Goal: Entertainment & Leisure: Consume media (video, audio)

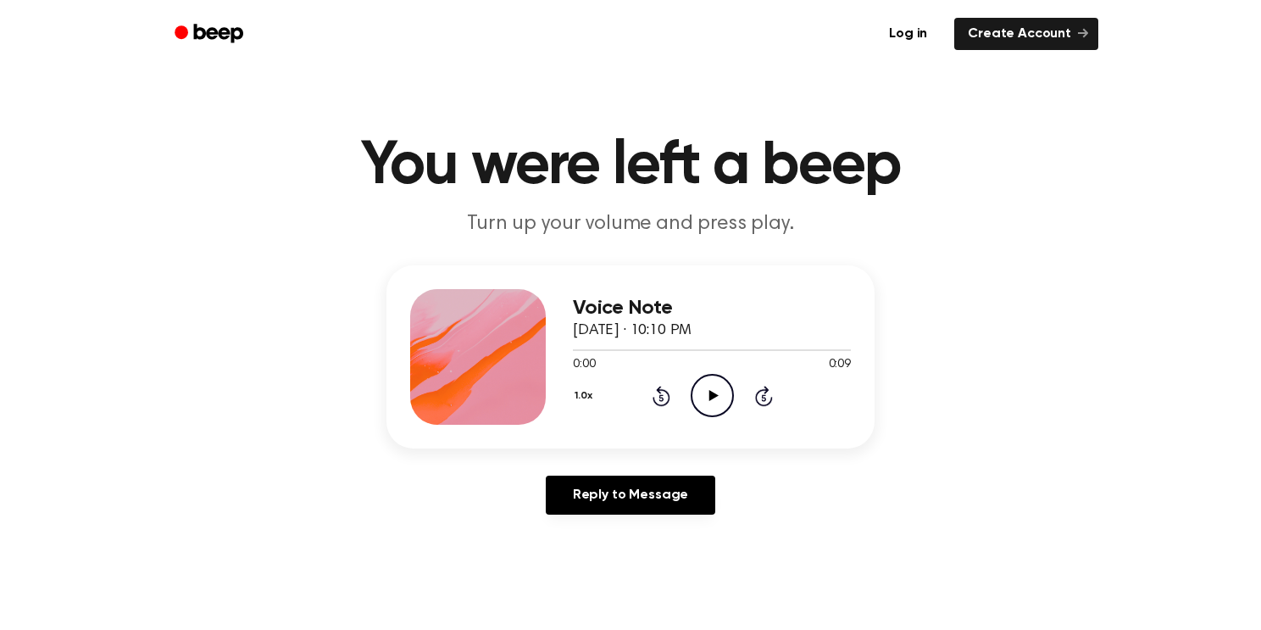
click at [726, 392] on icon "Play Audio" at bounding box center [712, 395] width 43 height 43
click at [715, 391] on icon "Play Audio" at bounding box center [712, 395] width 43 height 43
click at [714, 406] on icon "Play Audio" at bounding box center [712, 395] width 43 height 43
click at [704, 403] on icon "Play Audio" at bounding box center [712, 395] width 43 height 43
click at [704, 401] on icon "Play Audio" at bounding box center [712, 395] width 43 height 43
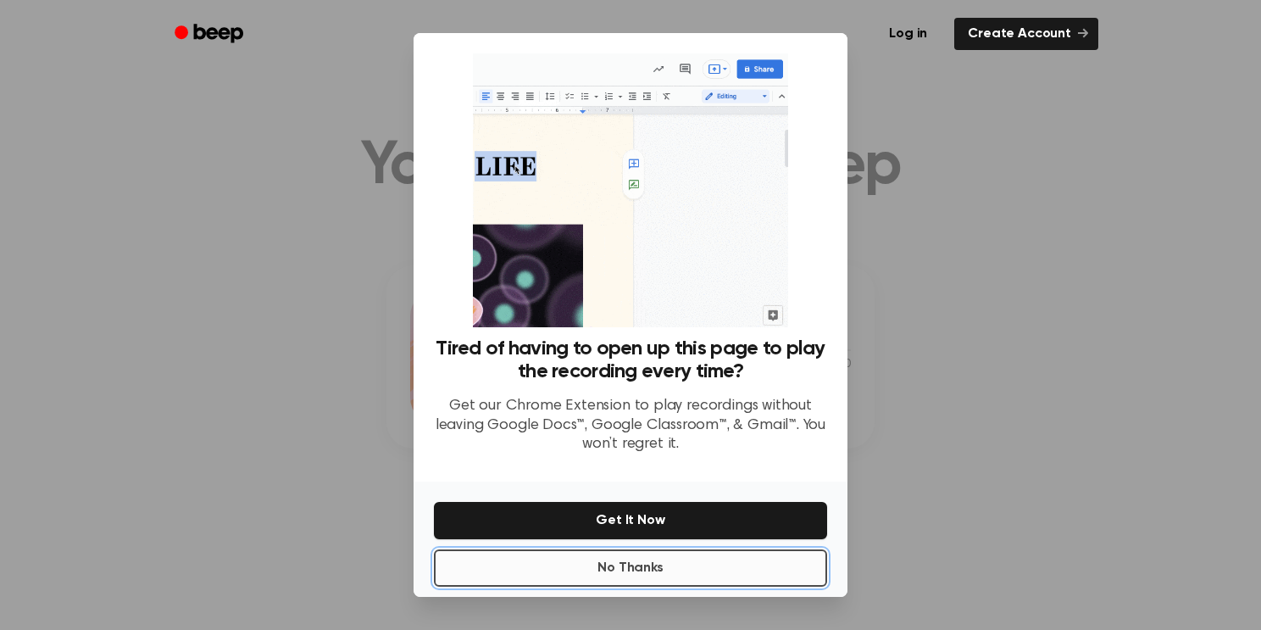
click at [772, 576] on button "No Thanks" at bounding box center [630, 567] width 393 height 37
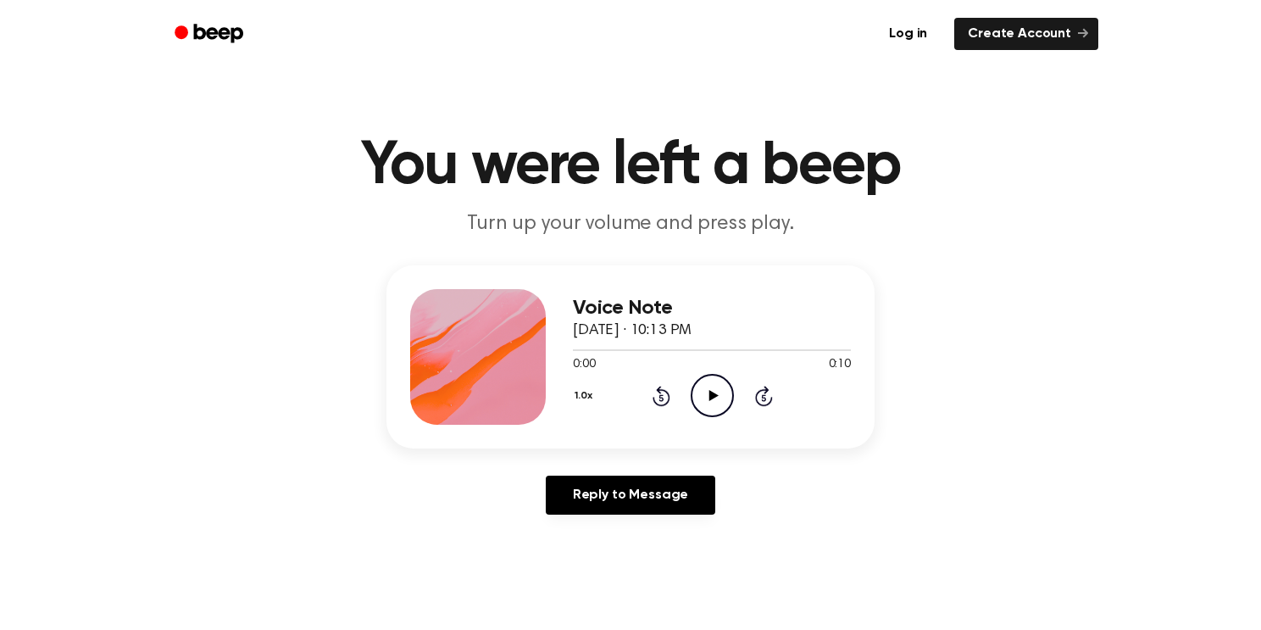
click at [709, 392] on icon at bounding box center [713, 395] width 9 height 11
click at [731, 400] on icon "Play Audio" at bounding box center [712, 395] width 43 height 43
click at [711, 392] on icon at bounding box center [713, 395] width 9 height 11
click at [697, 398] on icon "Play Audio" at bounding box center [712, 395] width 43 height 43
click at [713, 380] on icon "Play Audio" at bounding box center [712, 395] width 43 height 43
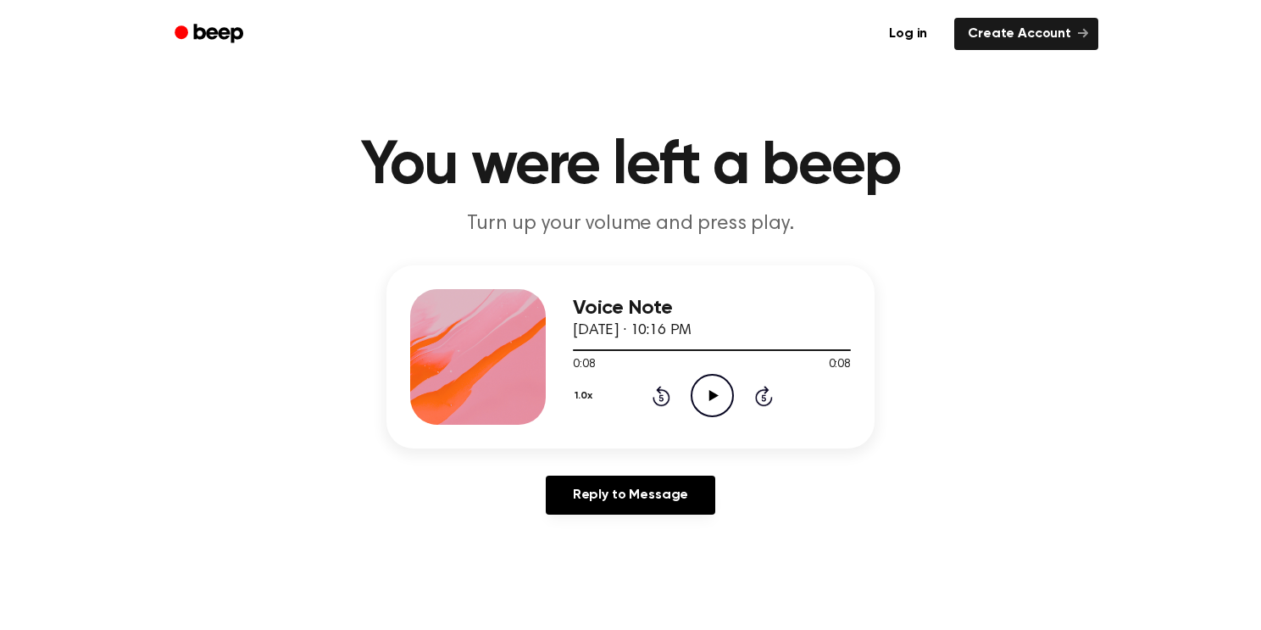
click at [699, 395] on icon "Play Audio" at bounding box center [712, 395] width 43 height 43
click at [706, 405] on icon "Play Audio" at bounding box center [712, 395] width 43 height 43
click at [718, 382] on icon "Play Audio" at bounding box center [712, 395] width 43 height 43
click at [718, 381] on icon "Play Audio" at bounding box center [712, 395] width 43 height 43
click at [704, 408] on icon "Play Audio" at bounding box center [712, 395] width 43 height 43
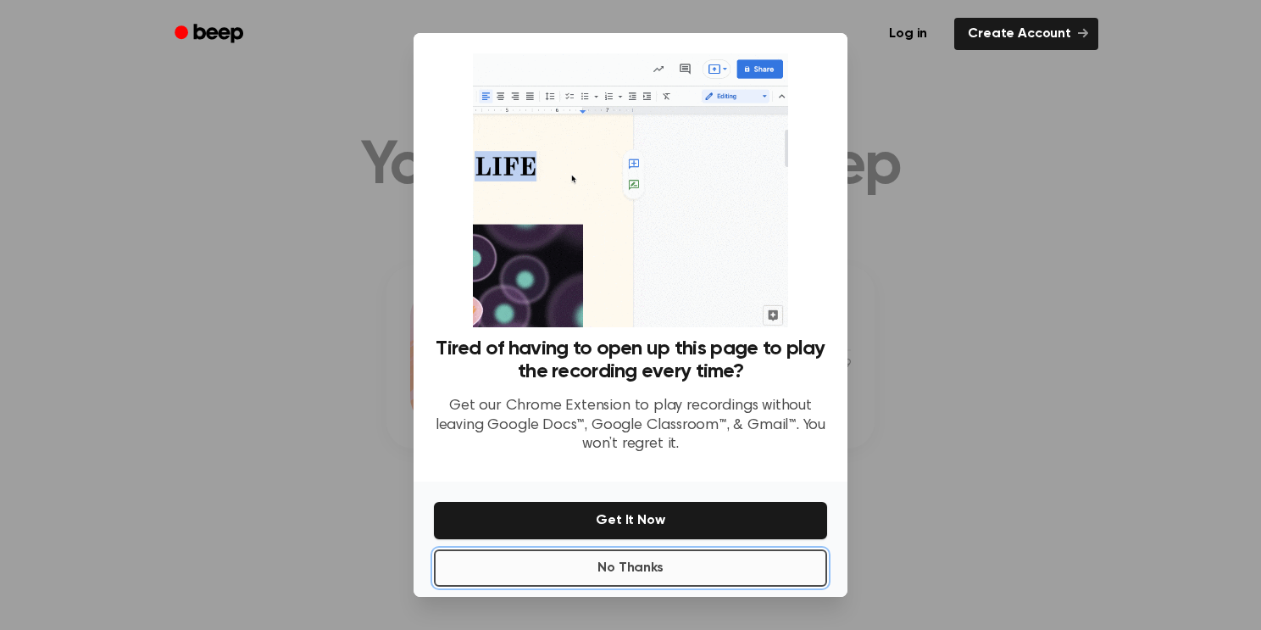
click at [807, 566] on button "No Thanks" at bounding box center [630, 567] width 393 height 37
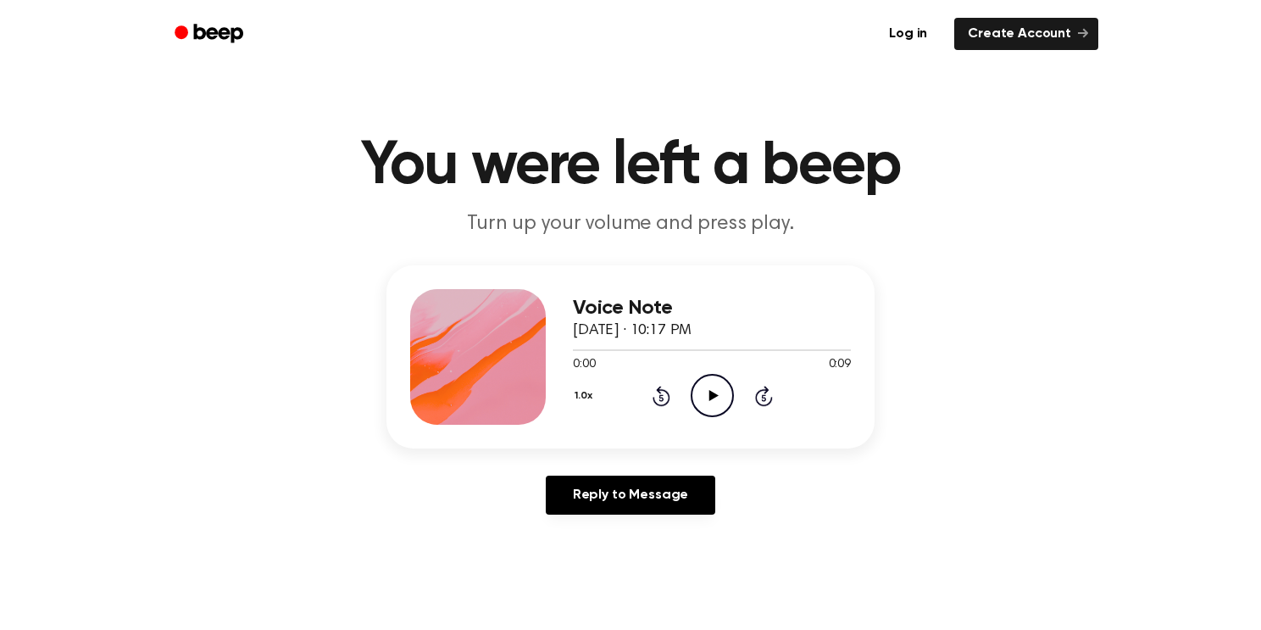
click at [722, 391] on icon "Play Audio" at bounding box center [712, 395] width 43 height 43
click at [705, 403] on icon "Play Audio" at bounding box center [712, 395] width 43 height 43
click at [705, 403] on icon "Pause Audio" at bounding box center [712, 395] width 43 height 43
click at [719, 397] on icon "Play Audio" at bounding box center [712, 395] width 43 height 43
click at [708, 386] on icon "Play Audio" at bounding box center [712, 395] width 43 height 43
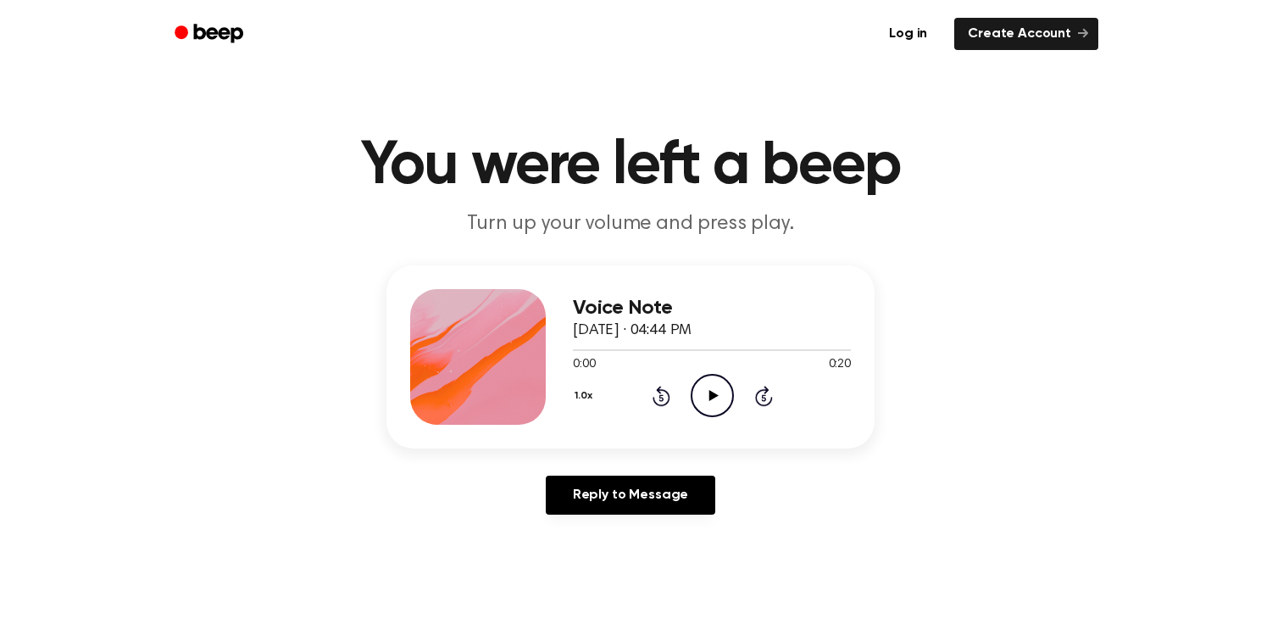
click at [697, 398] on icon "Play Audio" at bounding box center [712, 395] width 43 height 43
click at [674, 378] on div "1.0x Rewind 5 seconds Pause Audio Skip 5 seconds" at bounding box center [712, 395] width 278 height 43
click at [663, 392] on icon "Rewind 5 seconds" at bounding box center [661, 396] width 19 height 22
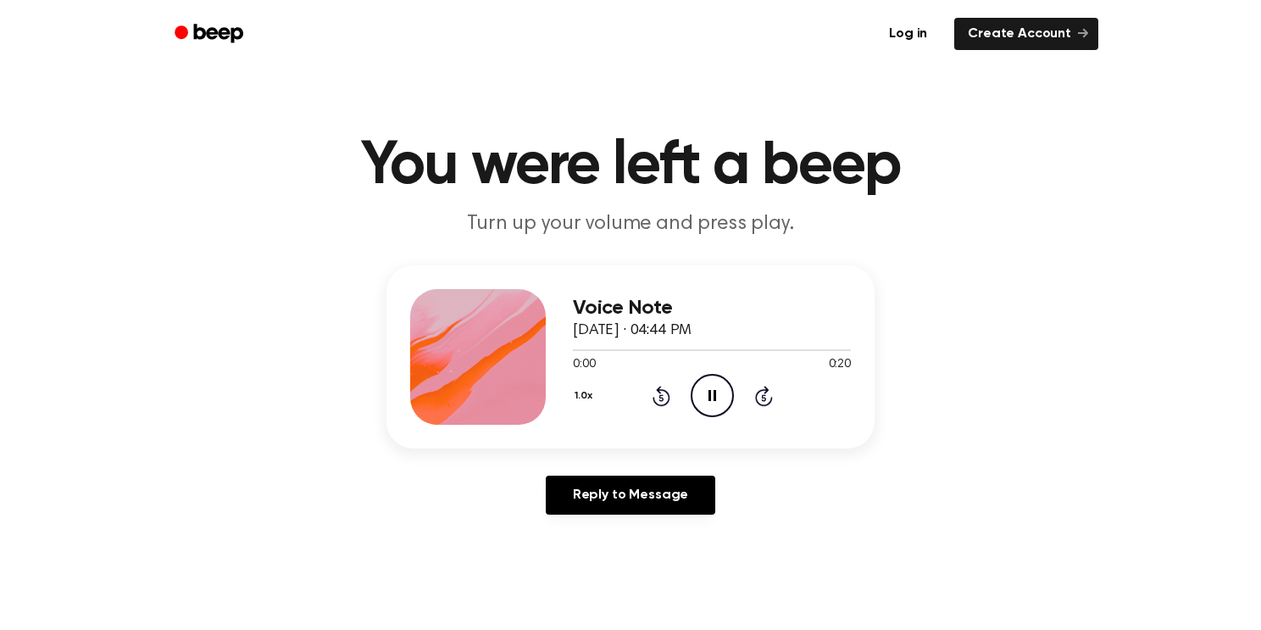
click at [663, 392] on icon "Rewind 5 seconds" at bounding box center [661, 396] width 19 height 22
click at [726, 391] on icon "Play Audio" at bounding box center [712, 395] width 43 height 43
click at [707, 391] on icon "Play Audio" at bounding box center [712, 395] width 43 height 43
click at [692, 404] on icon "Play Audio" at bounding box center [712, 395] width 43 height 43
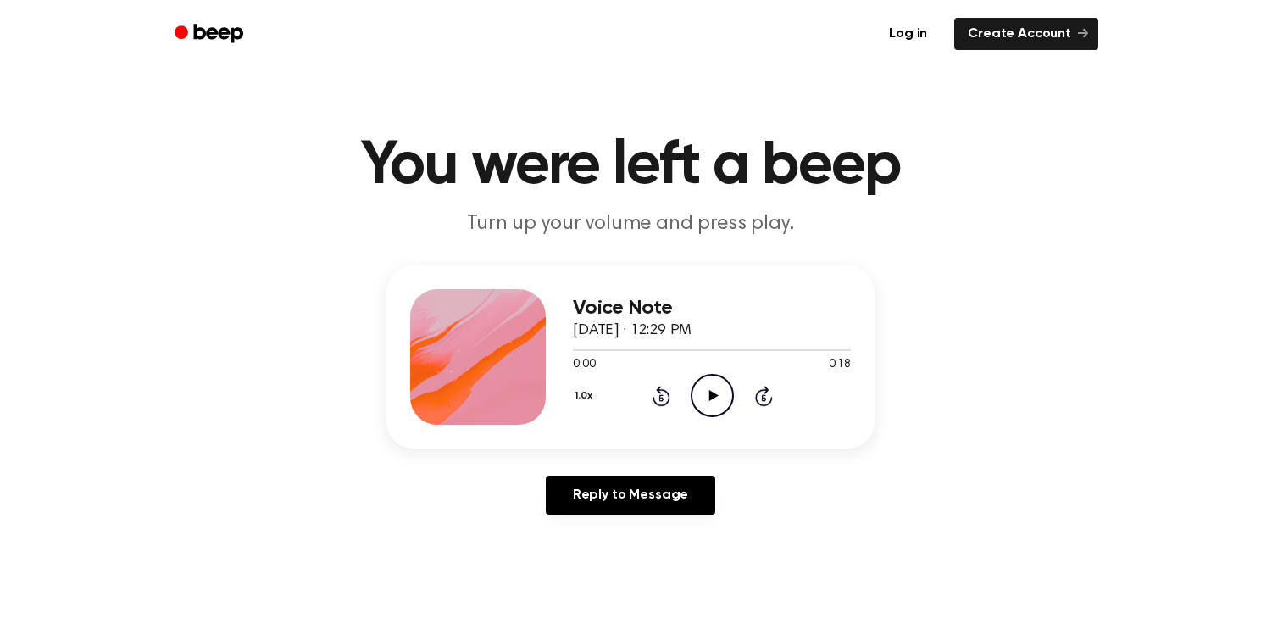
click at [724, 390] on icon "Play Audio" at bounding box center [712, 395] width 43 height 43
click at [694, 398] on icon "Play Audio" at bounding box center [712, 395] width 43 height 43
click at [699, 387] on icon "Play Audio" at bounding box center [712, 395] width 43 height 43
click at [658, 399] on icon "Rewind 5 seconds" at bounding box center [661, 396] width 19 height 22
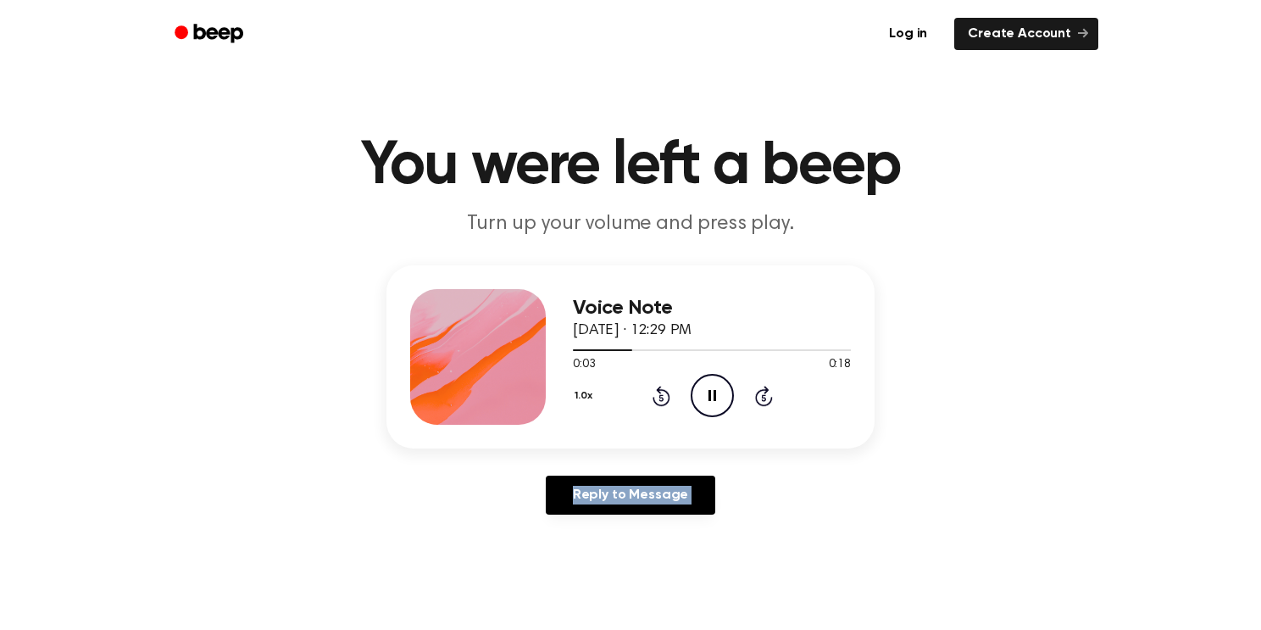
click at [658, 399] on icon "Rewind 5 seconds" at bounding box center [661, 396] width 19 height 22
click at [710, 398] on icon at bounding box center [713, 395] width 9 height 11
click at [661, 394] on icon at bounding box center [661, 397] width 4 height 7
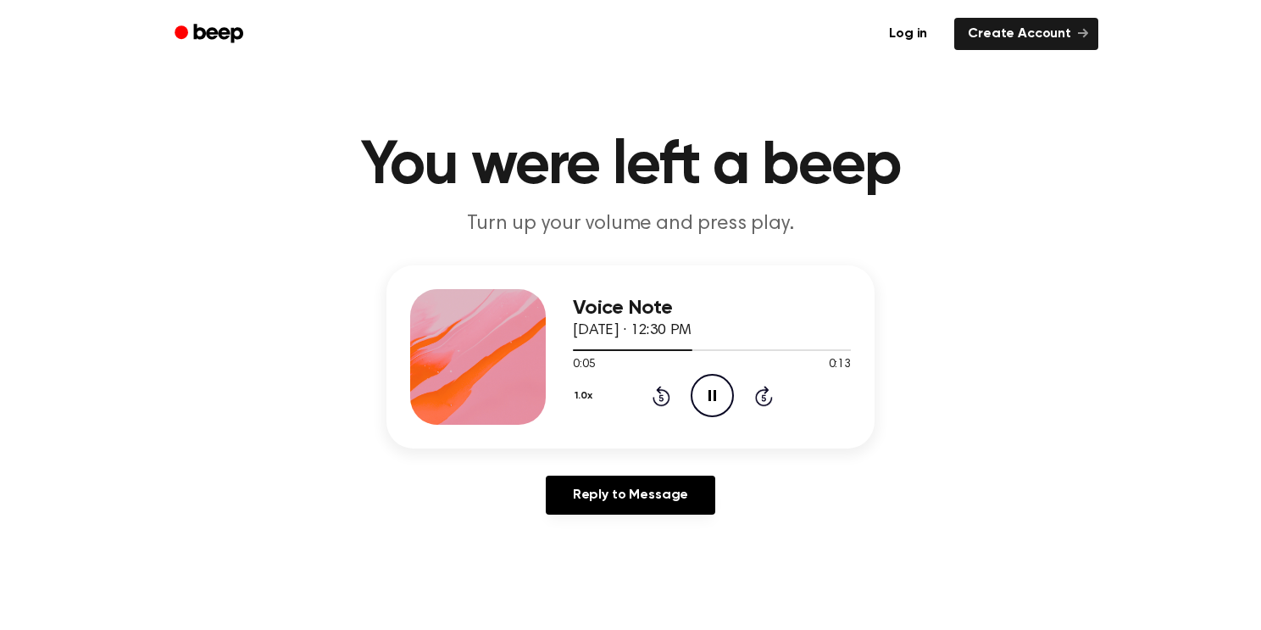
click at [661, 394] on icon at bounding box center [661, 397] width 4 height 7
click at [698, 406] on icon "Play Audio" at bounding box center [712, 395] width 43 height 43
click at [721, 384] on icon "Play Audio" at bounding box center [712, 395] width 43 height 43
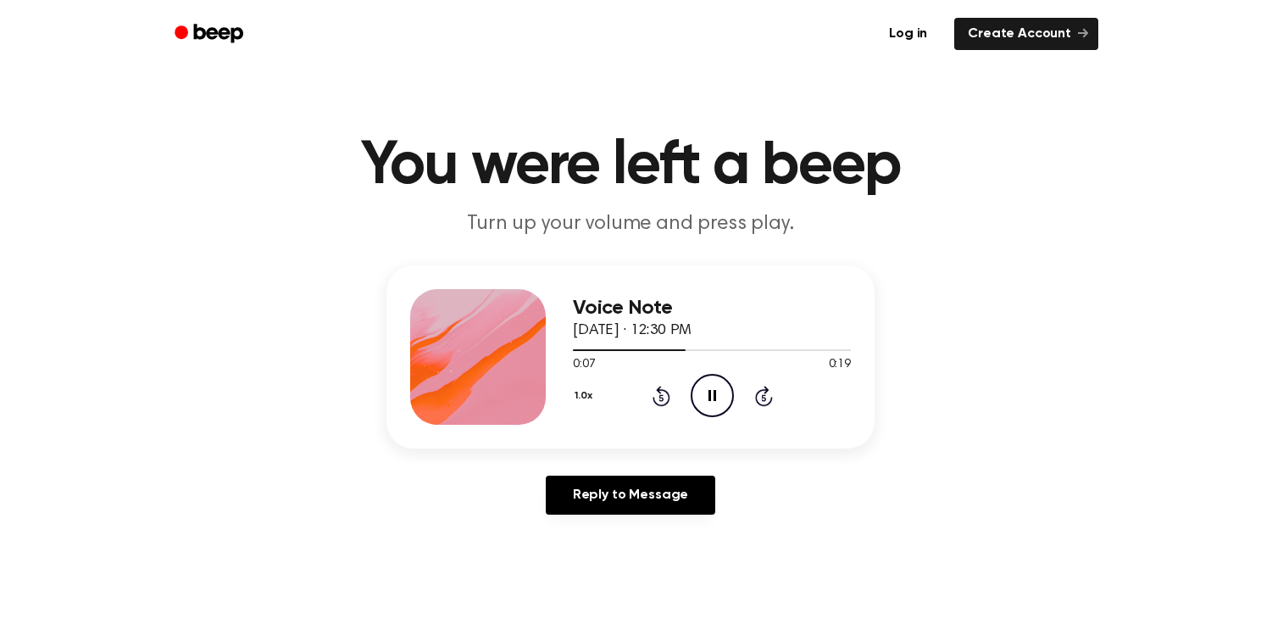
click at [665, 410] on div "1.0x Rewind 5 seconds Pause Audio Skip 5 seconds" at bounding box center [712, 395] width 278 height 43
click at [660, 401] on icon "Rewind 5 seconds" at bounding box center [661, 396] width 19 height 22
click at [496, 20] on ul "Log in Create Account" at bounding box center [685, 33] width 827 height 39
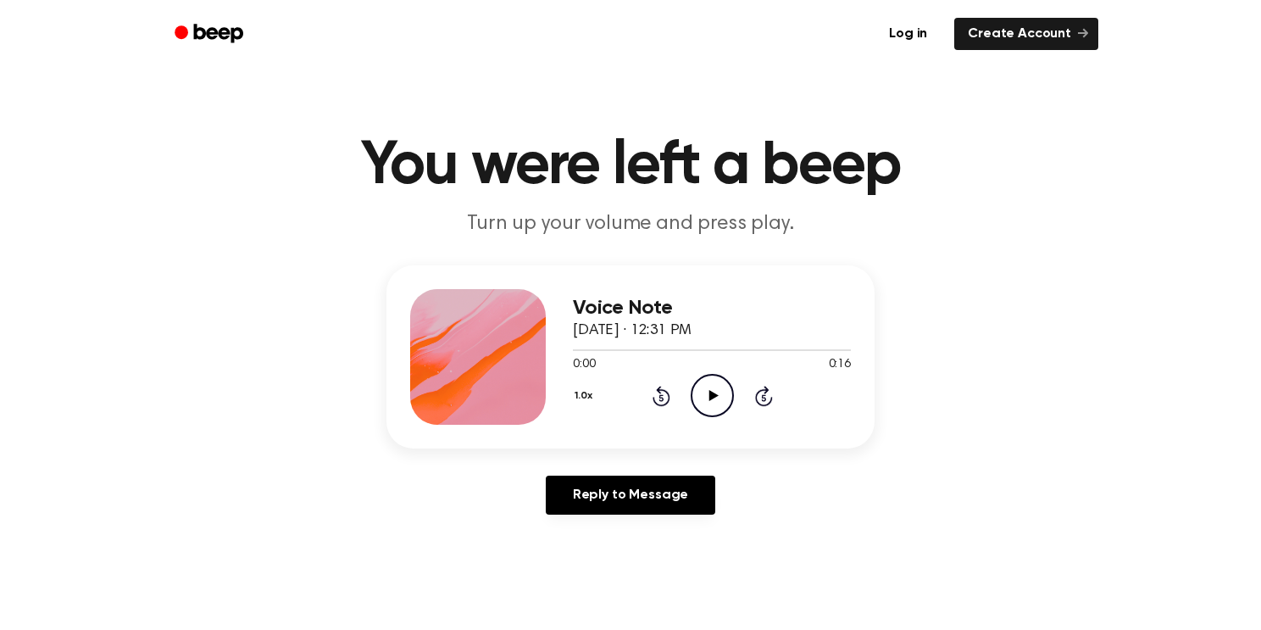
click at [730, 393] on icon "Play Audio" at bounding box center [712, 395] width 43 height 43
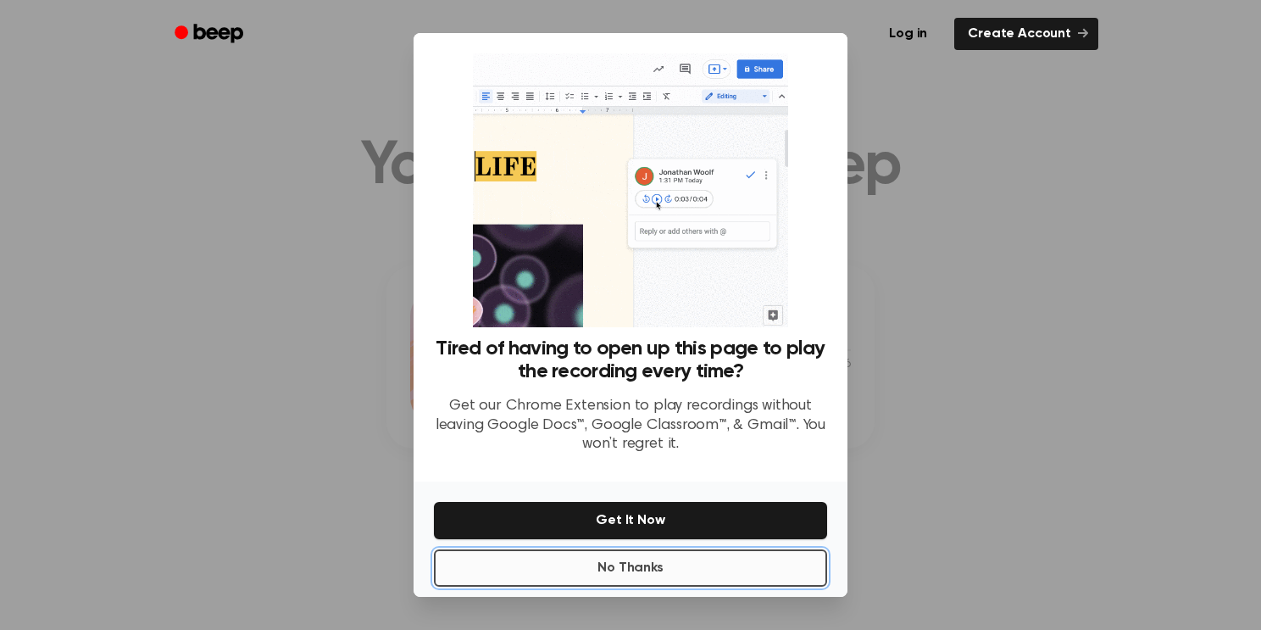
click at [750, 580] on button "No Thanks" at bounding box center [630, 567] width 393 height 37
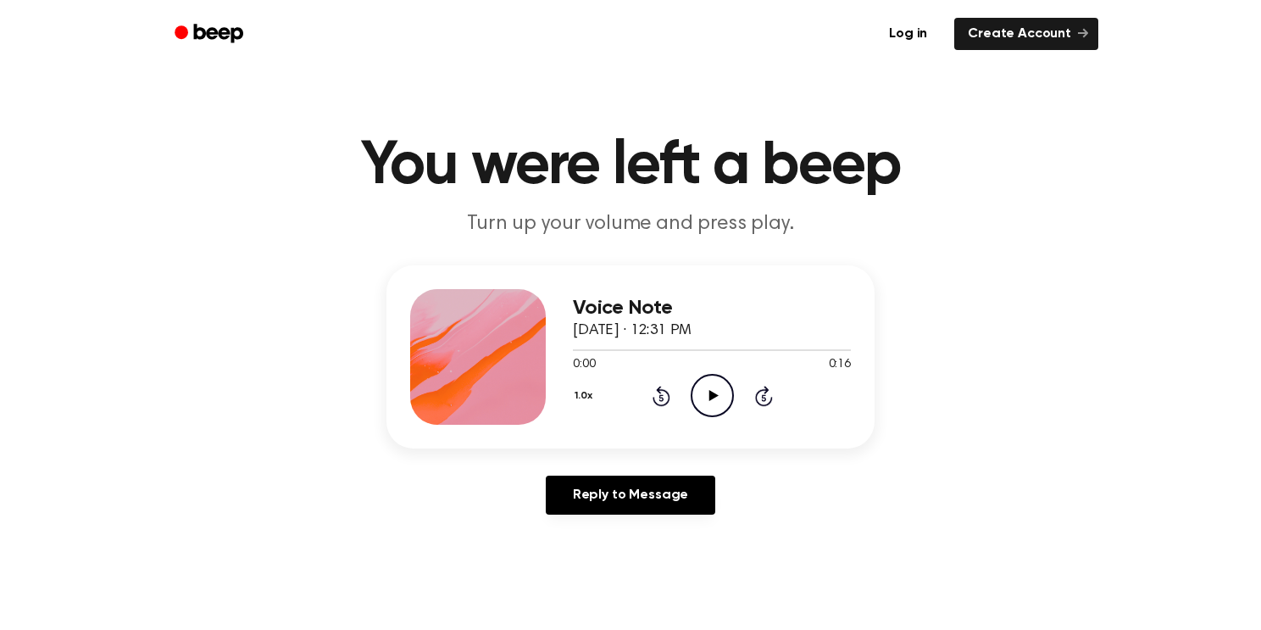
click at [710, 413] on icon "Play Audio" at bounding box center [712, 395] width 43 height 43
click at [714, 398] on icon "Play Audio" at bounding box center [712, 395] width 43 height 43
click at [714, 388] on icon "Play Audio" at bounding box center [712, 395] width 43 height 43
click at [693, 397] on icon "Play Audio" at bounding box center [712, 395] width 43 height 43
click at [713, 387] on icon "Play Audio" at bounding box center [712, 395] width 43 height 43
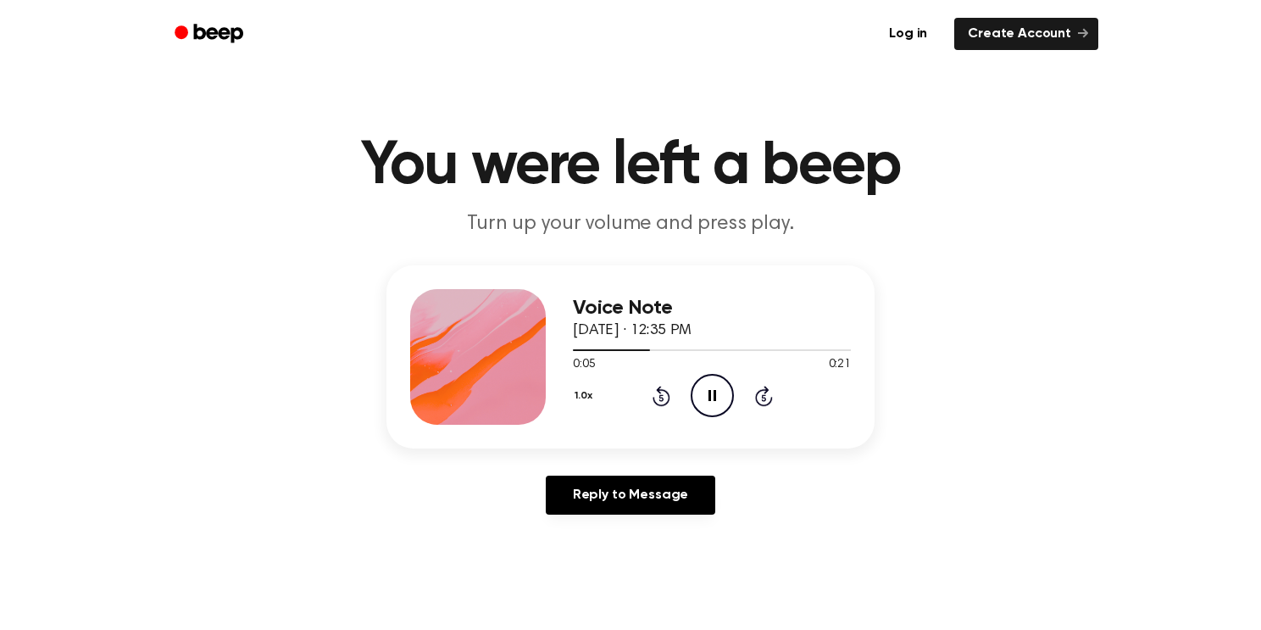
click at [653, 398] on icon at bounding box center [662, 396] width 18 height 20
click at [715, 389] on icon "Play Audio" at bounding box center [712, 395] width 43 height 43
